Goal: Navigation & Orientation: Understand site structure

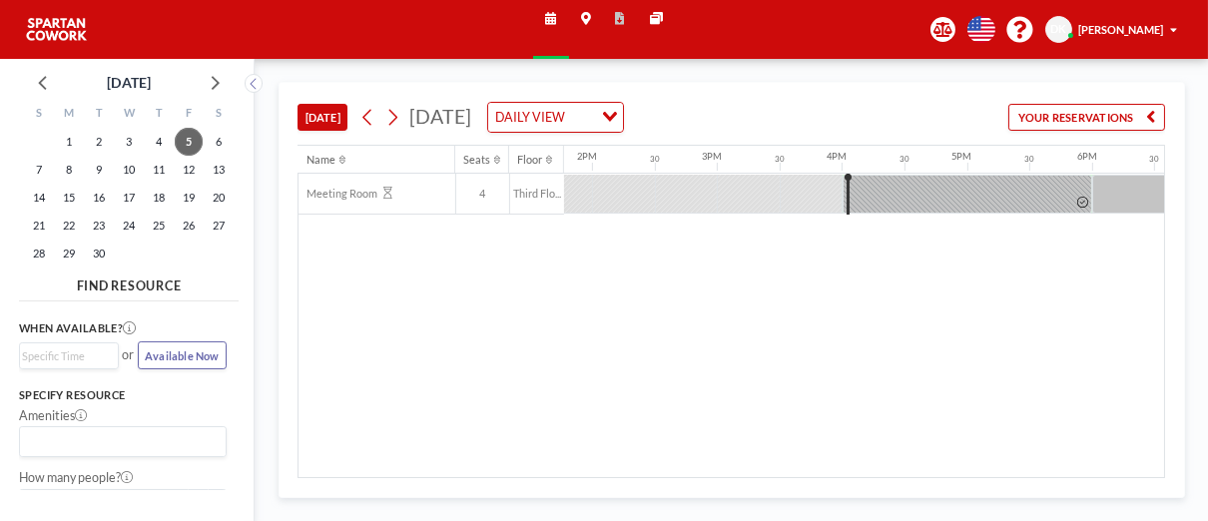
scroll to position [0, 1797]
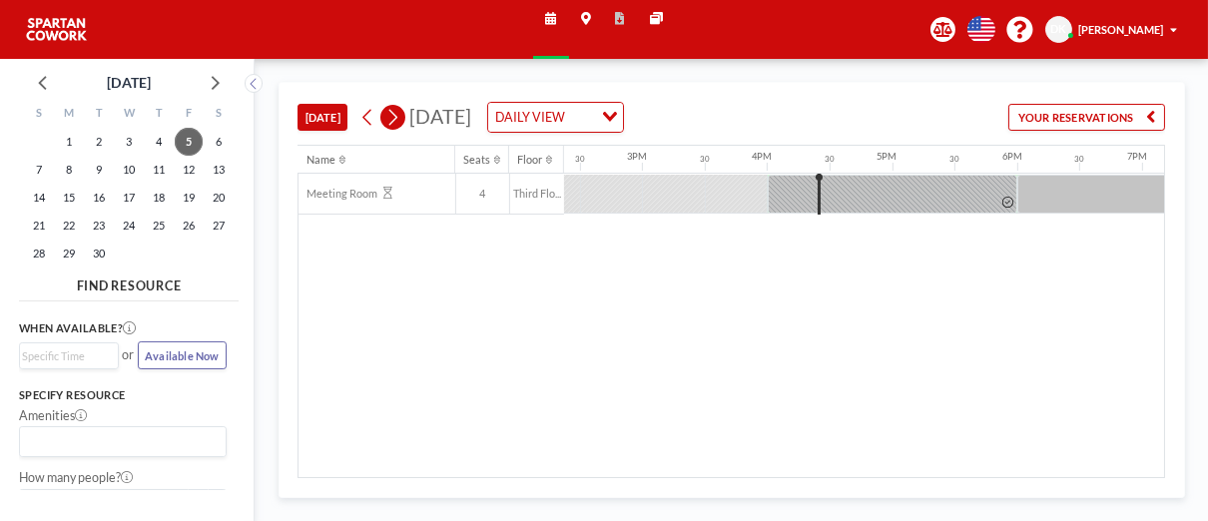
click at [402, 119] on button at bounding box center [392, 117] width 25 height 25
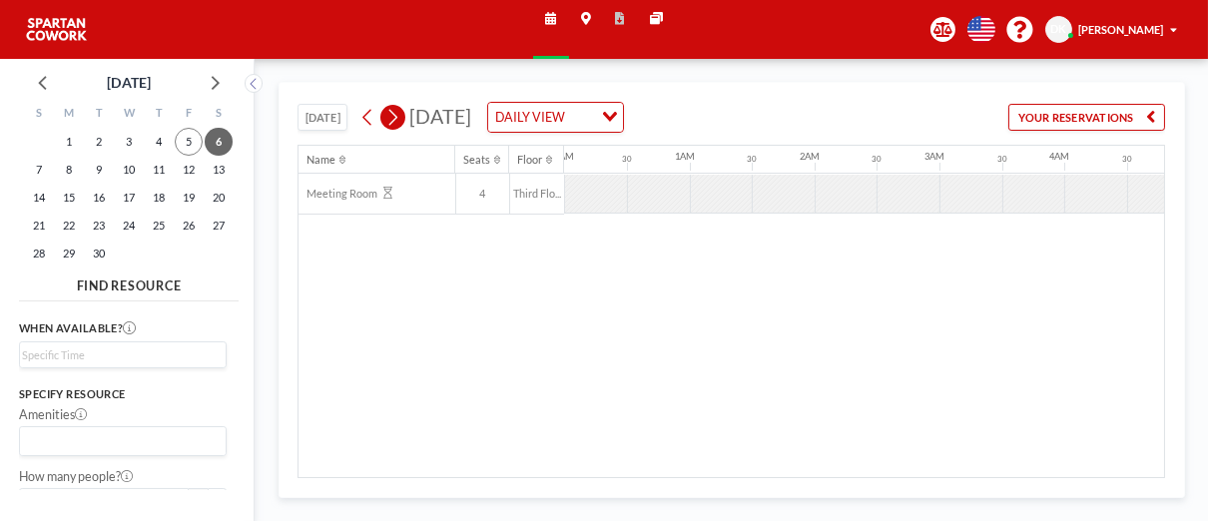
click at [402, 119] on button at bounding box center [392, 117] width 25 height 25
click at [863, 187] on div at bounding box center [870, 194] width 63 height 38
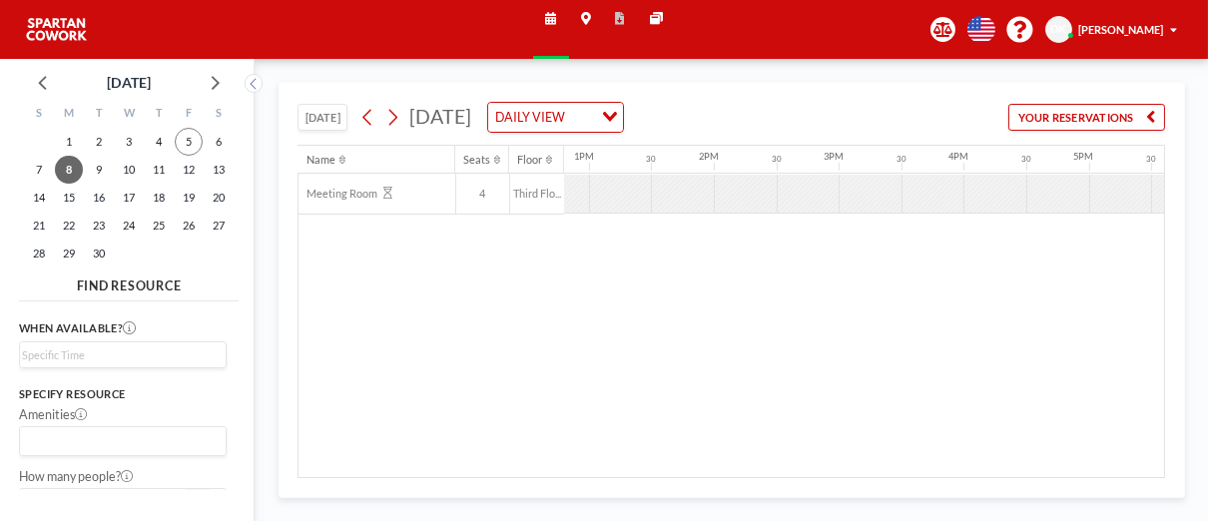
click at [850, 188] on div at bounding box center [870, 194] width 63 height 38
click at [830, 195] on div at bounding box center [808, 194] width 63 height 38
click at [863, 192] on div at bounding box center [870, 194] width 63 height 38
click at [869, 191] on div at bounding box center [870, 194] width 63 height 38
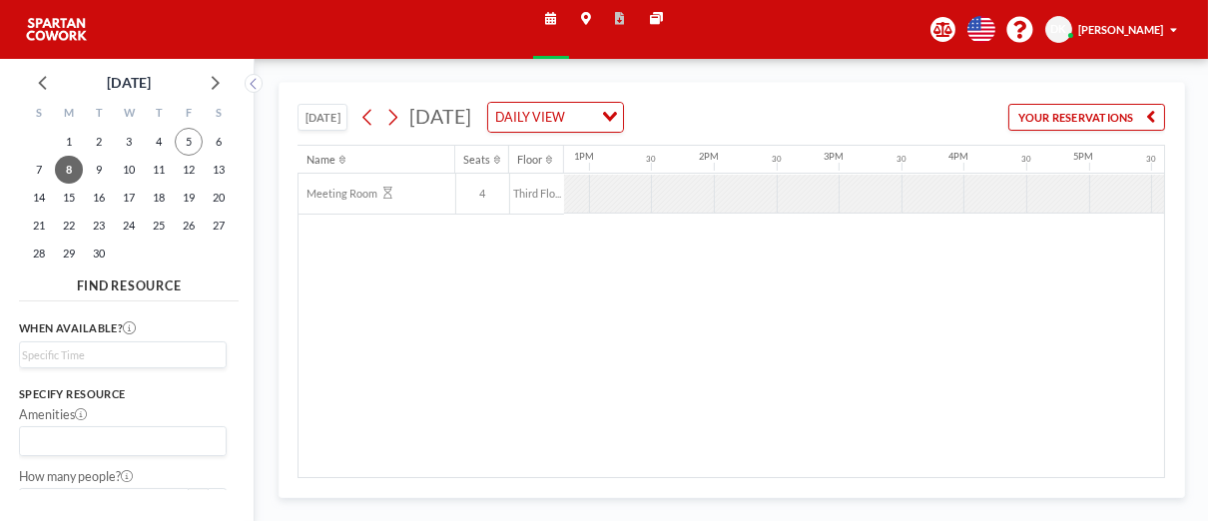
click at [870, 191] on div at bounding box center [870, 194] width 63 height 38
click at [844, 197] on div at bounding box center [870, 194] width 63 height 38
click at [657, 212] on div at bounding box center [464, 194] width 3000 height 41
click at [836, 190] on div at bounding box center [808, 194] width 63 height 38
